Goal: Check status: Check status

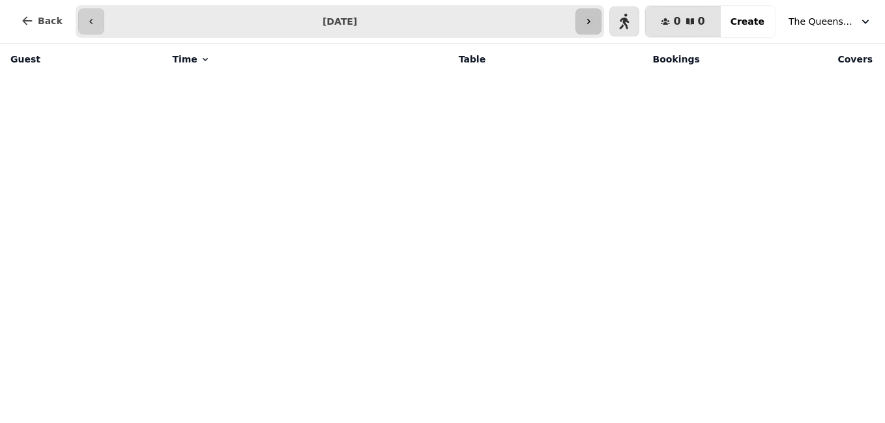
click at [591, 18] on button "button" at bounding box center [588, 21] width 26 height 26
click at [629, 18] on icon "button" at bounding box center [623, 21] width 10 height 10
click at [629, 19] on icon "button" at bounding box center [623, 21] width 10 height 10
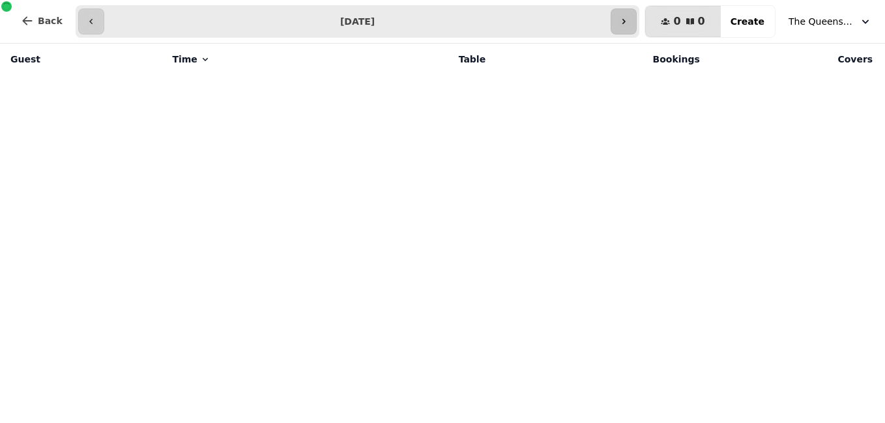
click at [629, 19] on icon "button" at bounding box center [623, 21] width 10 height 10
type input "**********"
click at [44, 29] on button "Back" at bounding box center [41, 20] width 63 height 31
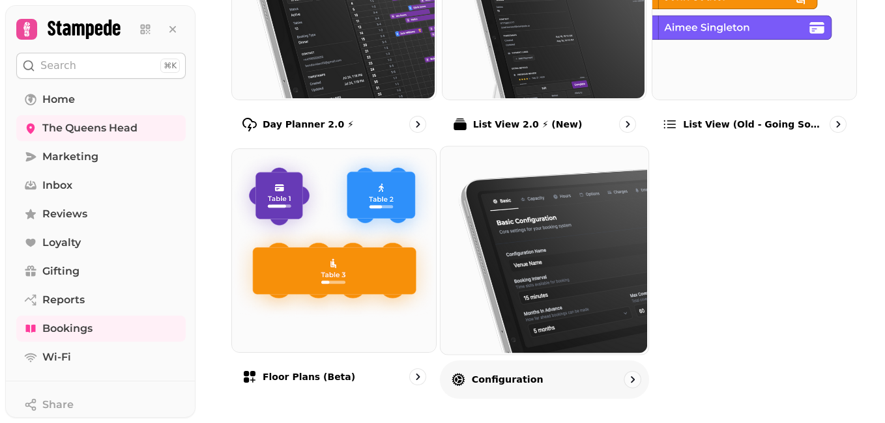
scroll to position [274, 0]
